Goal: Task Accomplishment & Management: Manage account settings

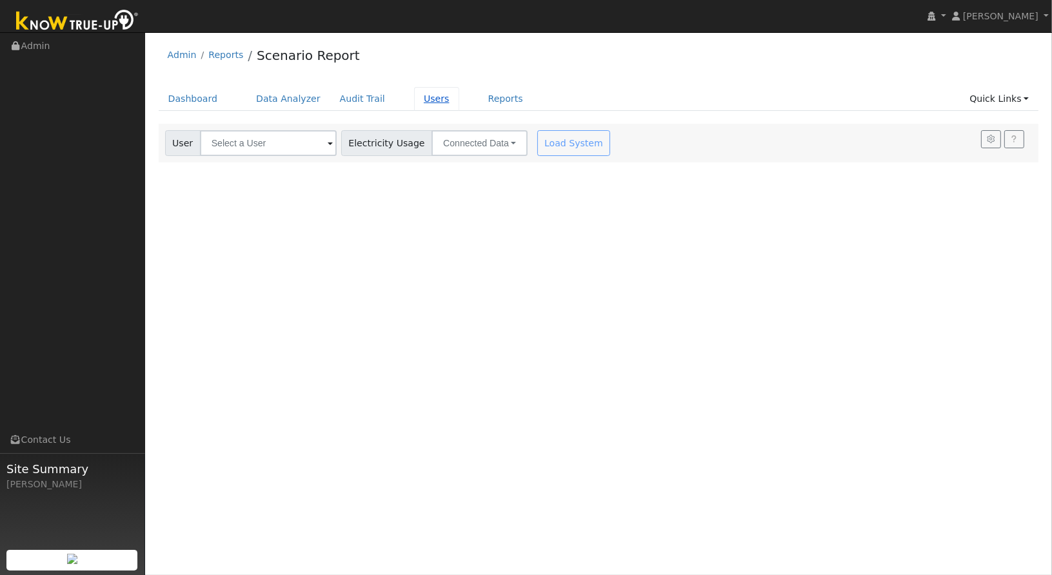
click at [414, 104] on link "Users" at bounding box center [436, 99] width 45 height 24
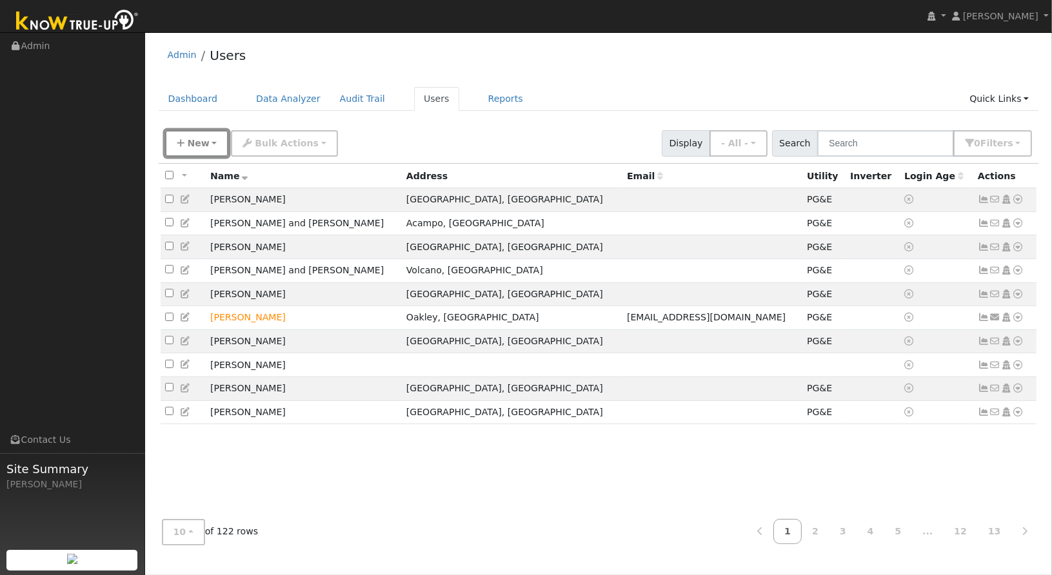
click at [202, 142] on span "New" at bounding box center [198, 143] width 22 height 10
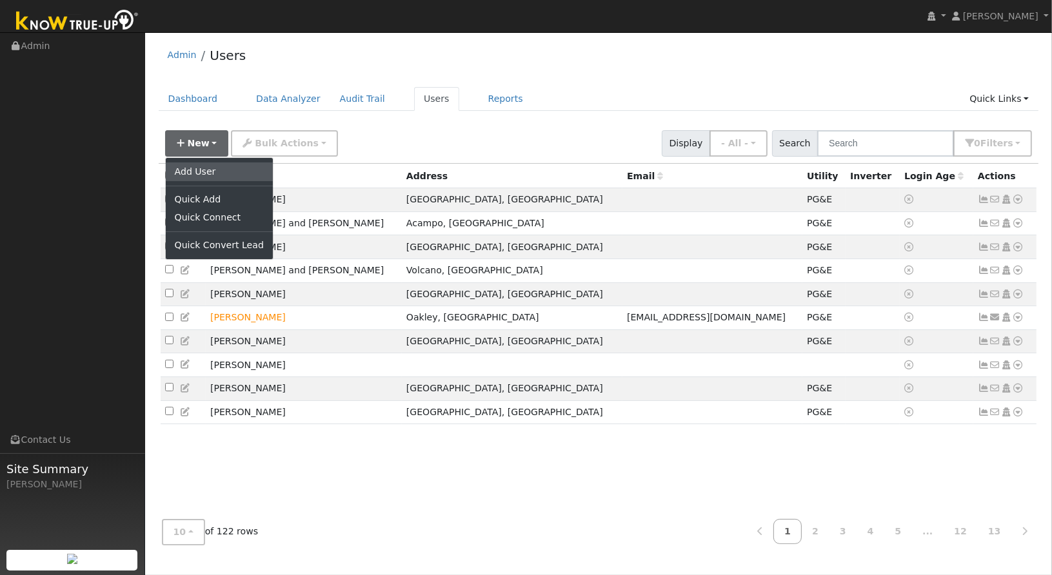
click at [202, 164] on link "Add User" at bounding box center [219, 171] width 107 height 18
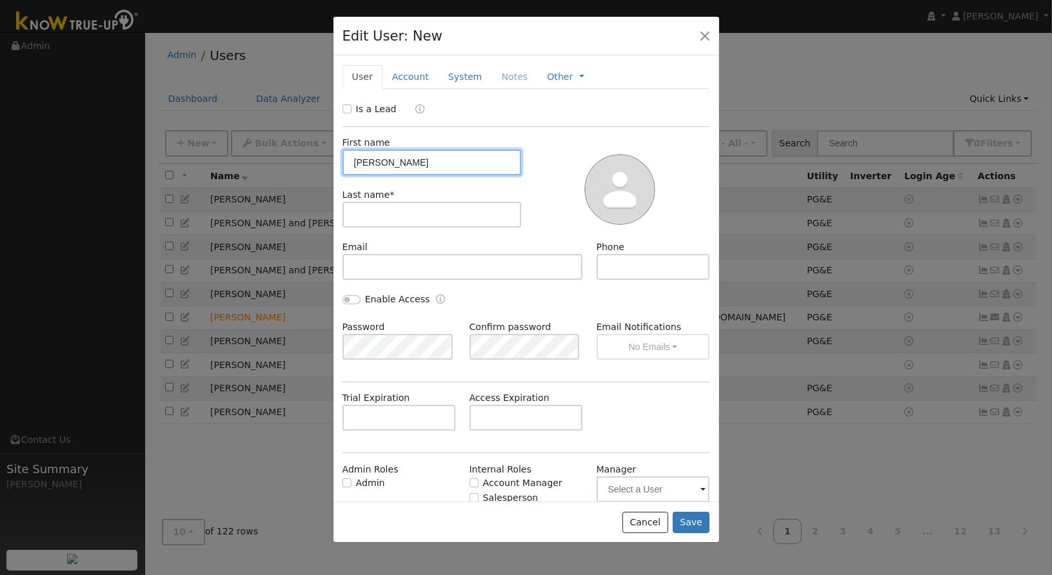
type input "[PERSON_NAME]"
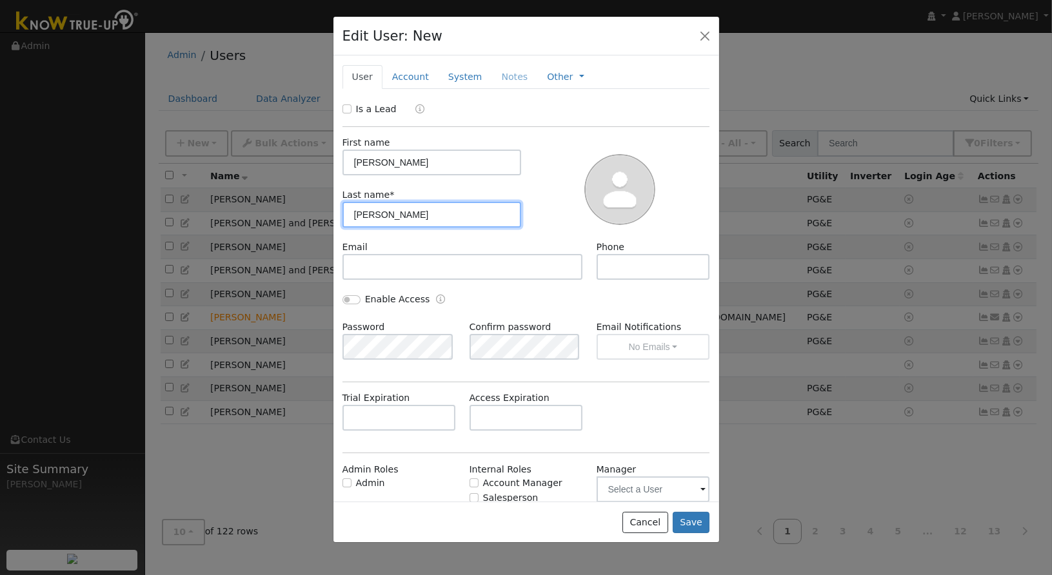
type input "[PERSON_NAME]"
click at [675, 518] on div "Cancel Save" at bounding box center [526, 522] width 386 height 41
click at [680, 519] on button "Save" at bounding box center [690, 523] width 37 height 22
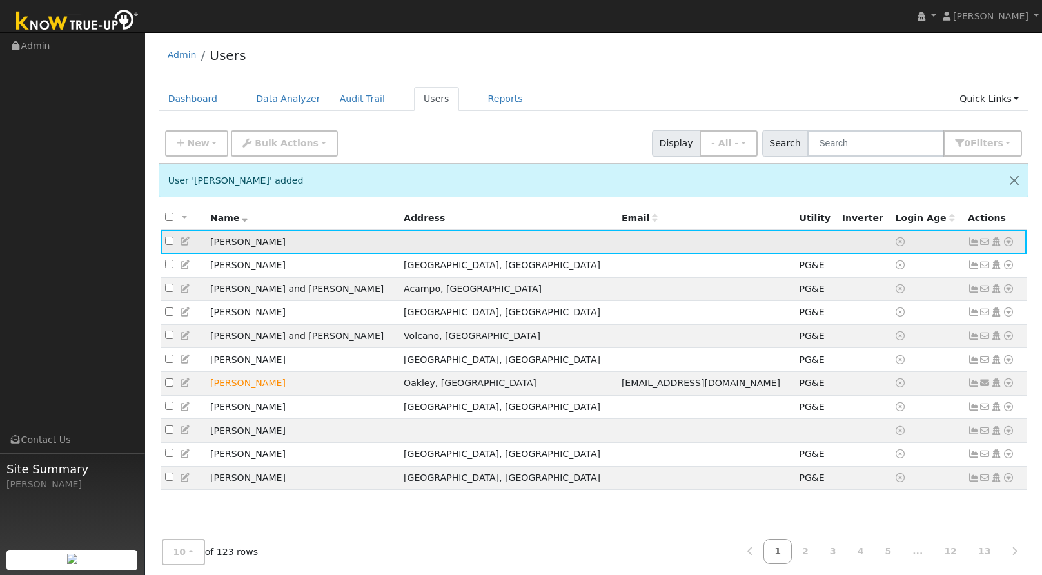
click at [1008, 242] on icon at bounding box center [1009, 241] width 12 height 9
click at [884, 331] on link "Utility" at bounding box center [875, 339] width 90 height 18
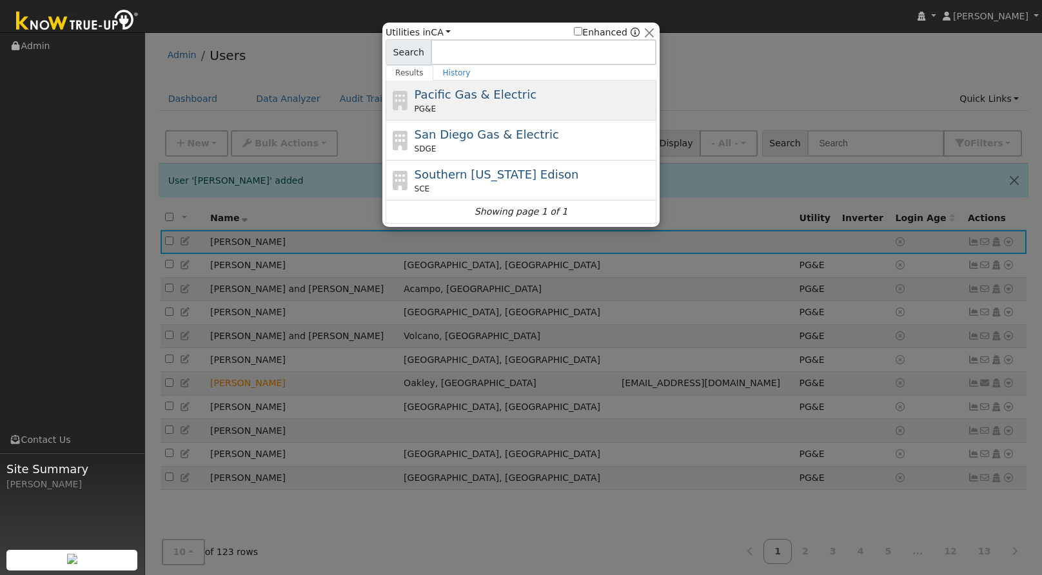
click at [489, 99] on span "Pacific Gas & Electric" at bounding box center [476, 95] width 122 height 14
